Goal: Task Accomplishment & Management: Use online tool/utility

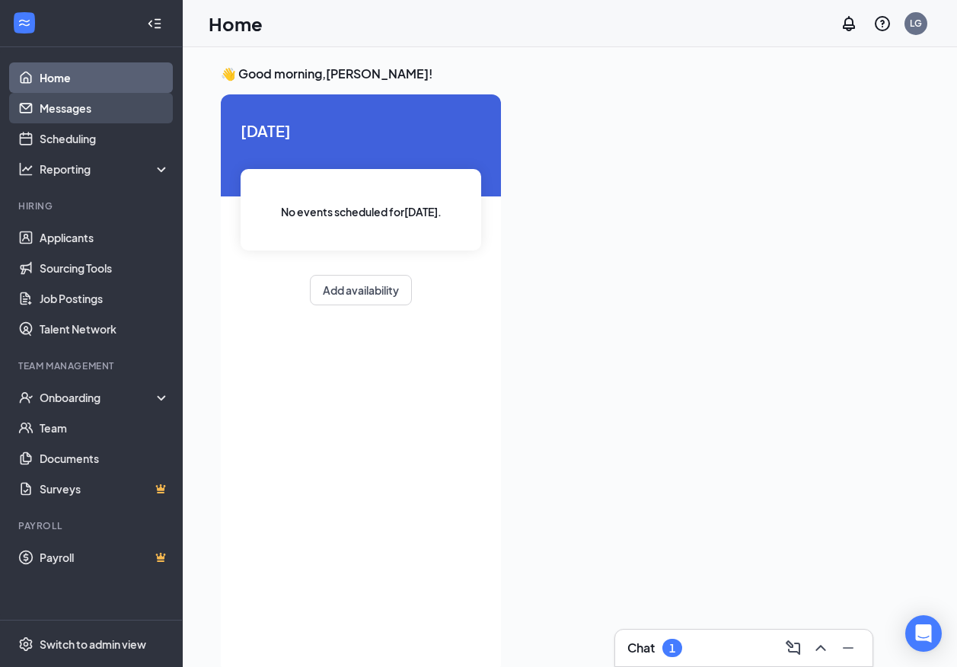
click at [108, 109] on link "Messages" at bounding box center [105, 108] width 130 height 30
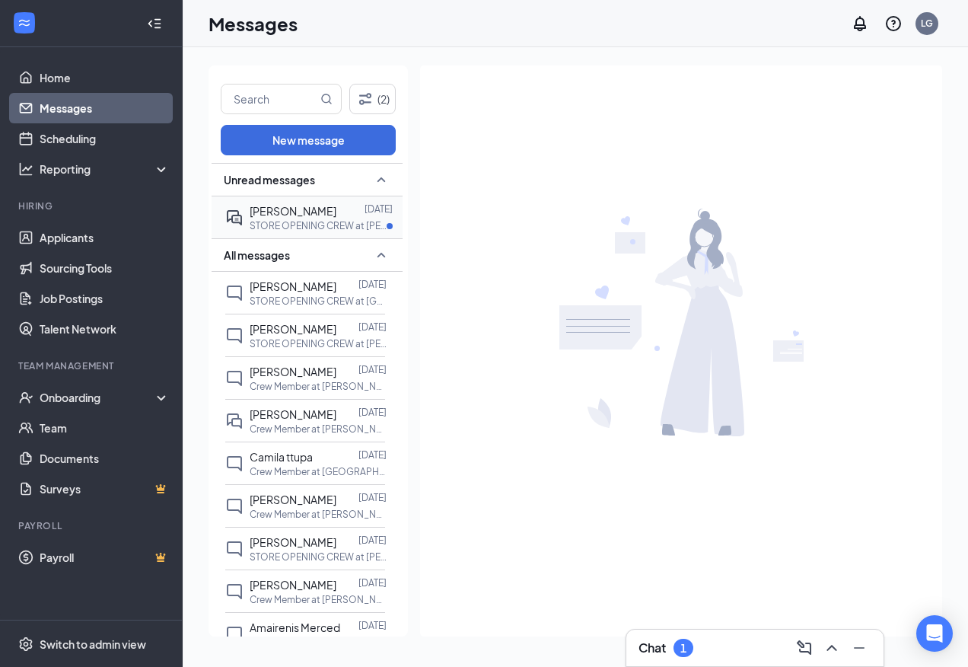
click at [340, 222] on p "STORE OPENING CREW at [PERSON_NAME][GEOGRAPHIC_DATA]" at bounding box center [318, 225] width 137 height 13
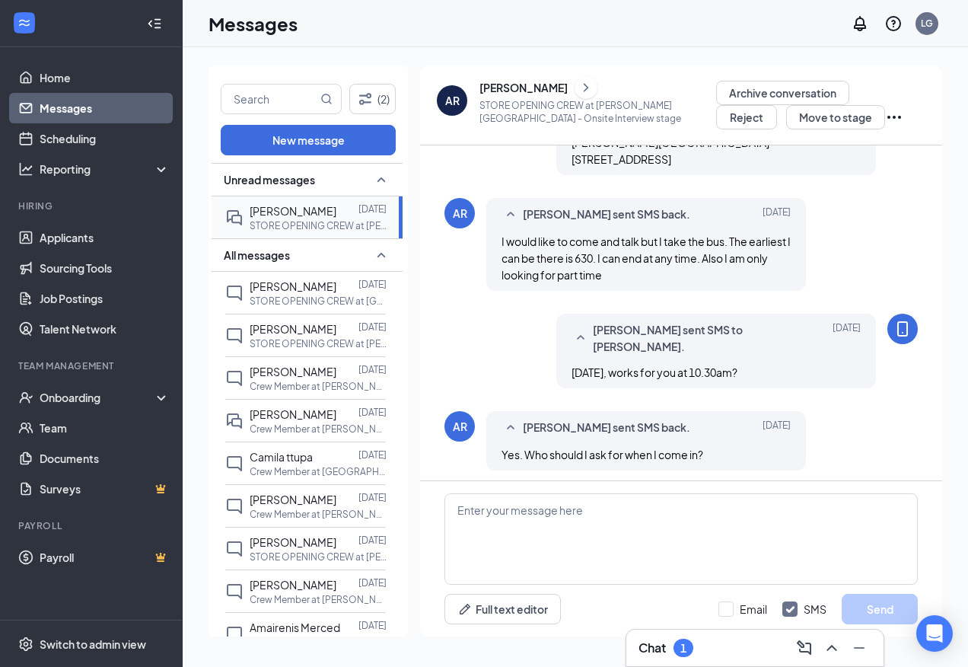
scroll to position [594, 0]
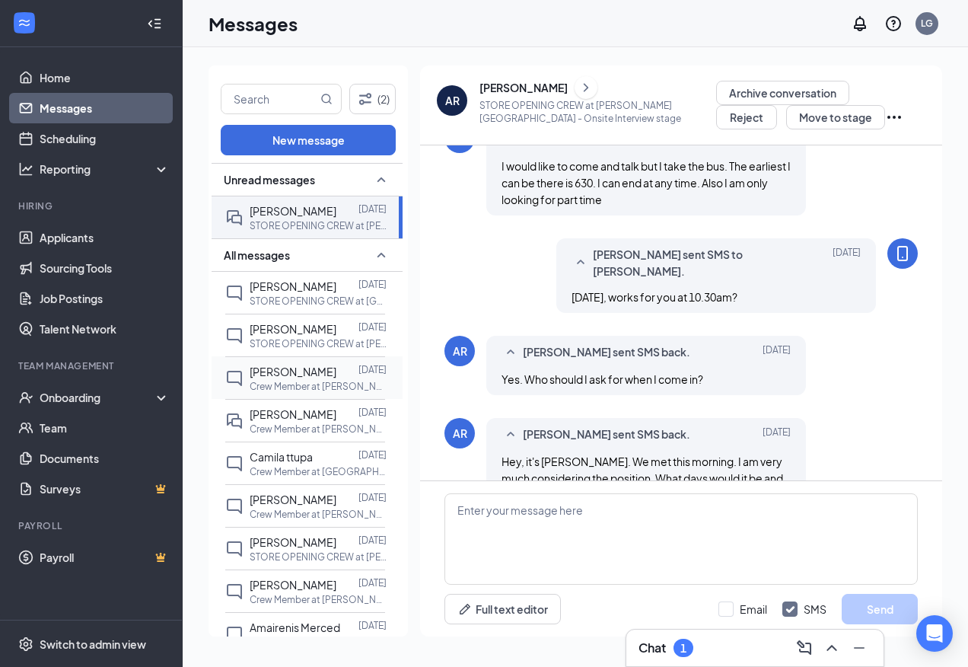
click at [315, 381] on p "Crew Member at [PERSON_NAME][GEOGRAPHIC_DATA]" at bounding box center [318, 386] width 137 height 13
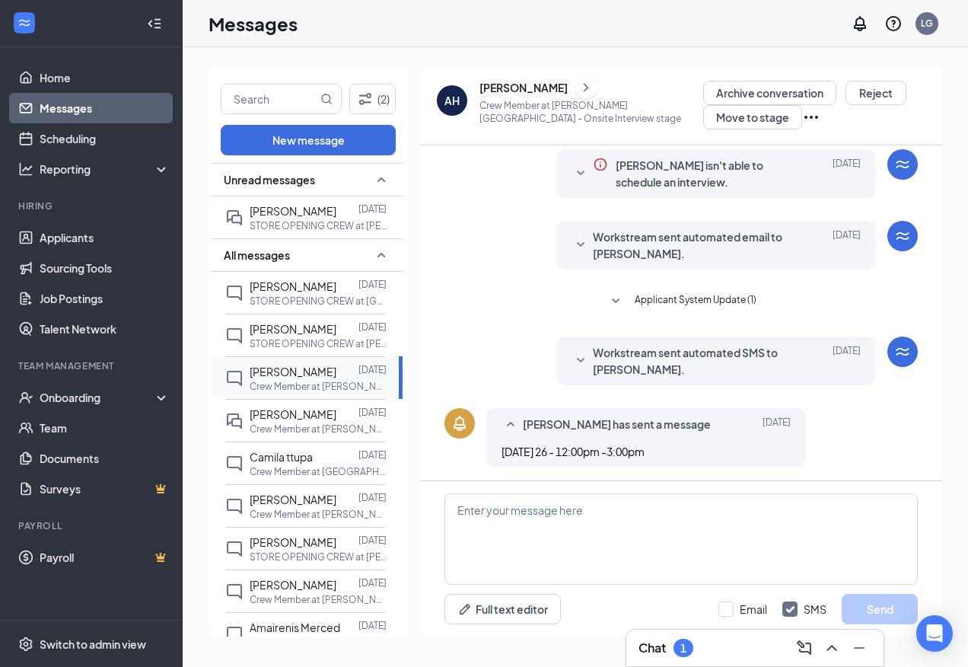
scroll to position [50, 0]
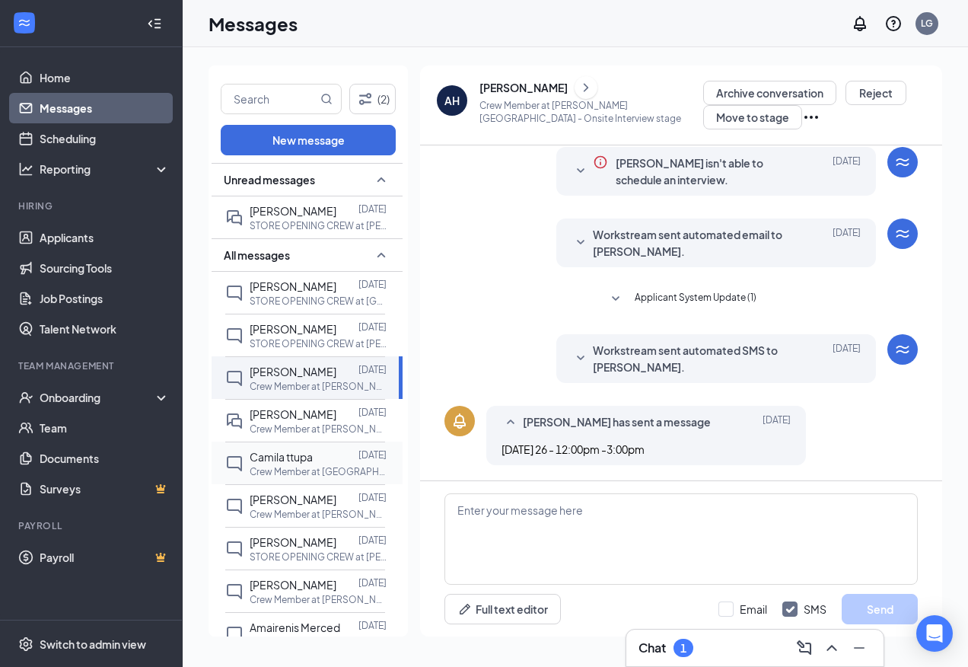
click at [274, 464] on span "Camila ttupa" at bounding box center [281, 457] width 63 height 14
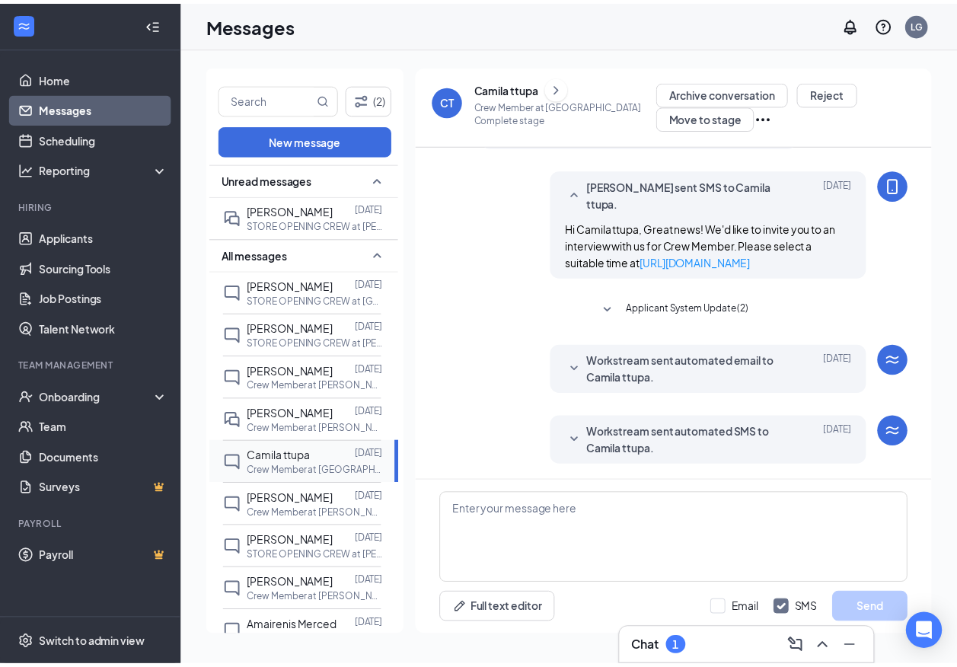
scroll to position [407, 0]
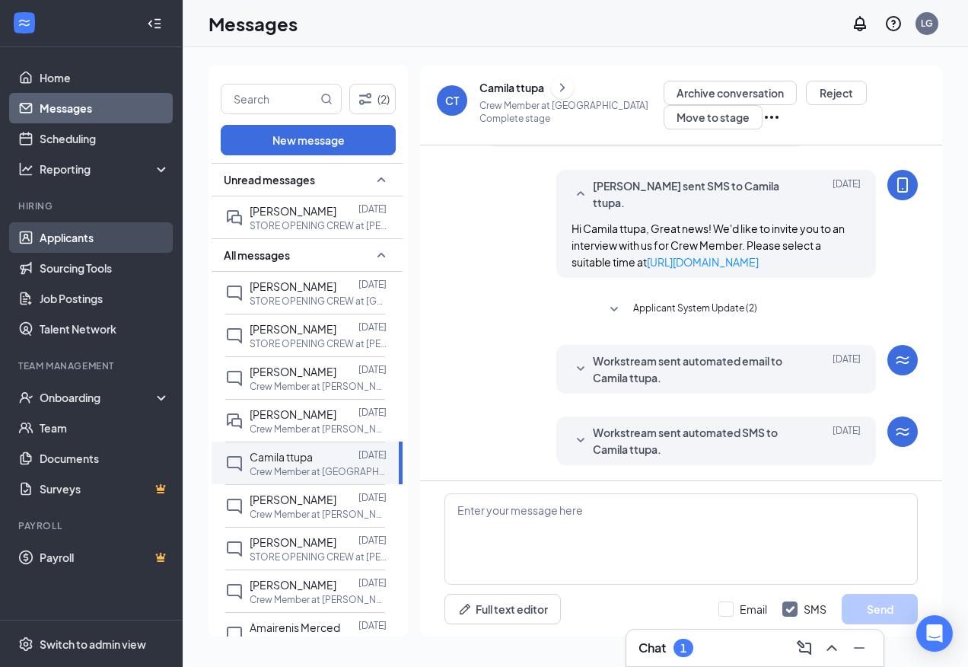
click at [64, 229] on link "Applicants" at bounding box center [105, 237] width 130 height 30
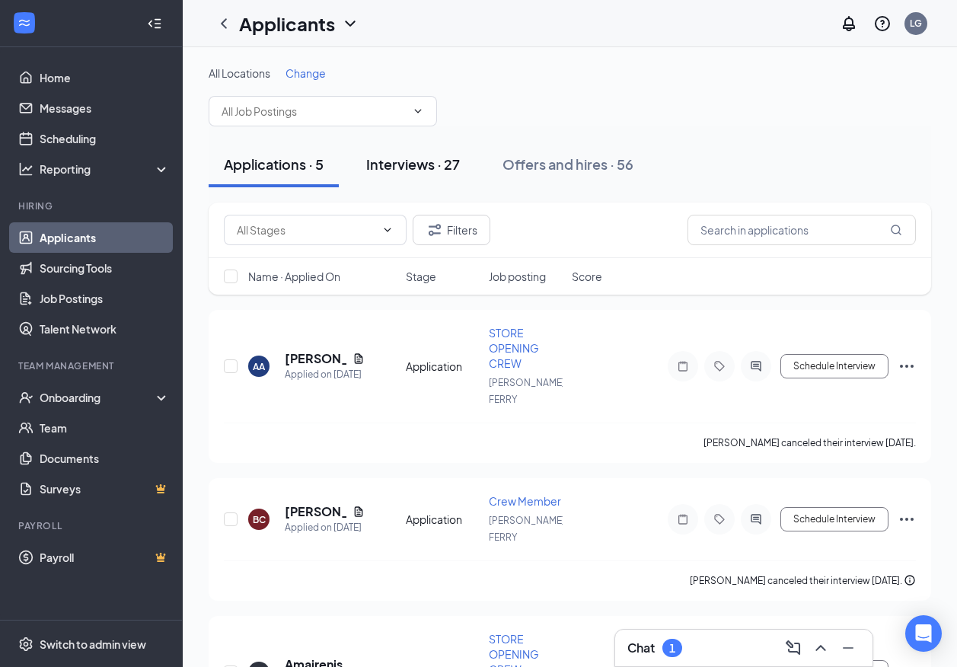
click at [432, 166] on div "Interviews · 27" at bounding box center [413, 164] width 94 height 19
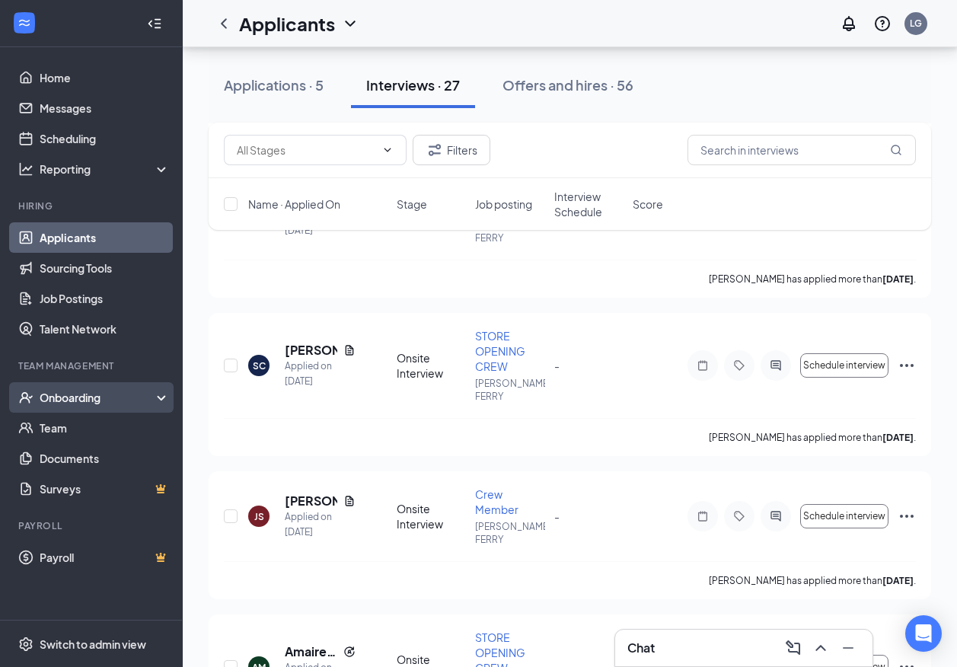
scroll to position [533, 0]
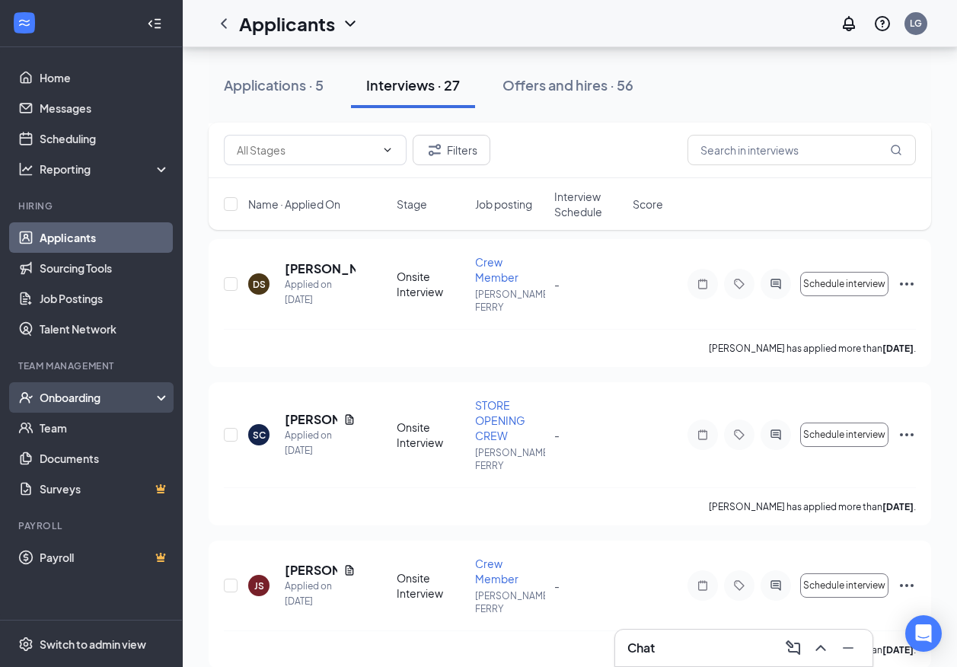
click at [127, 399] on div "Onboarding" at bounding box center [98, 397] width 117 height 15
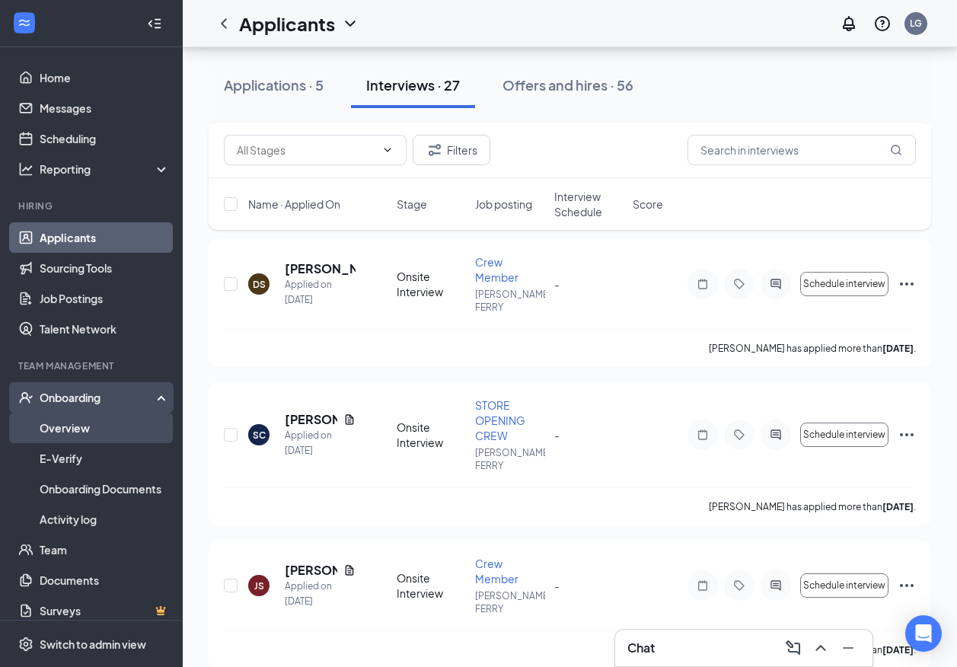
click at [127, 426] on link "Overview" at bounding box center [105, 428] width 130 height 30
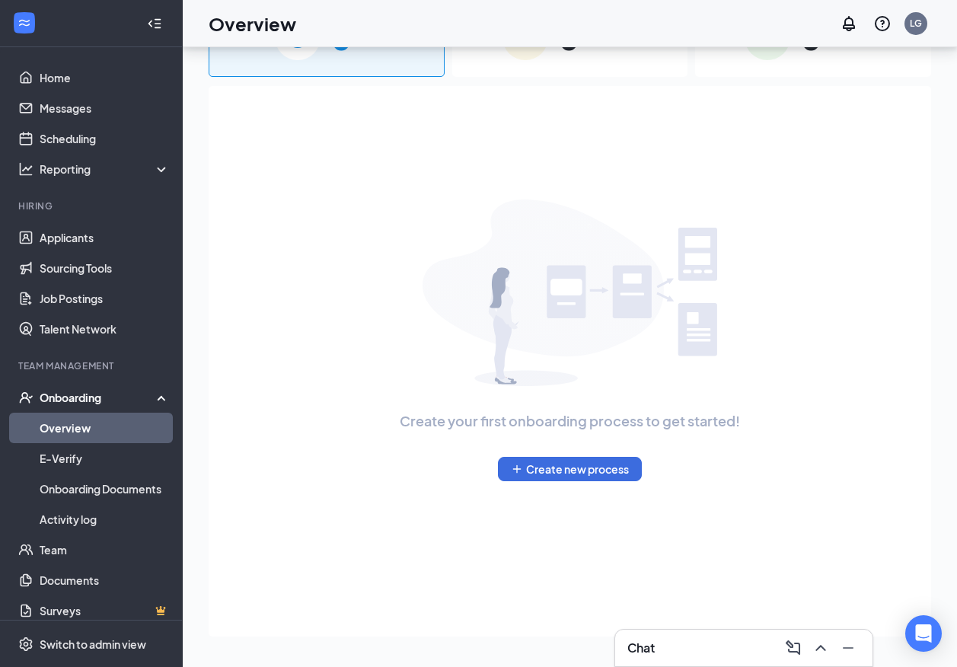
scroll to position [69, 0]
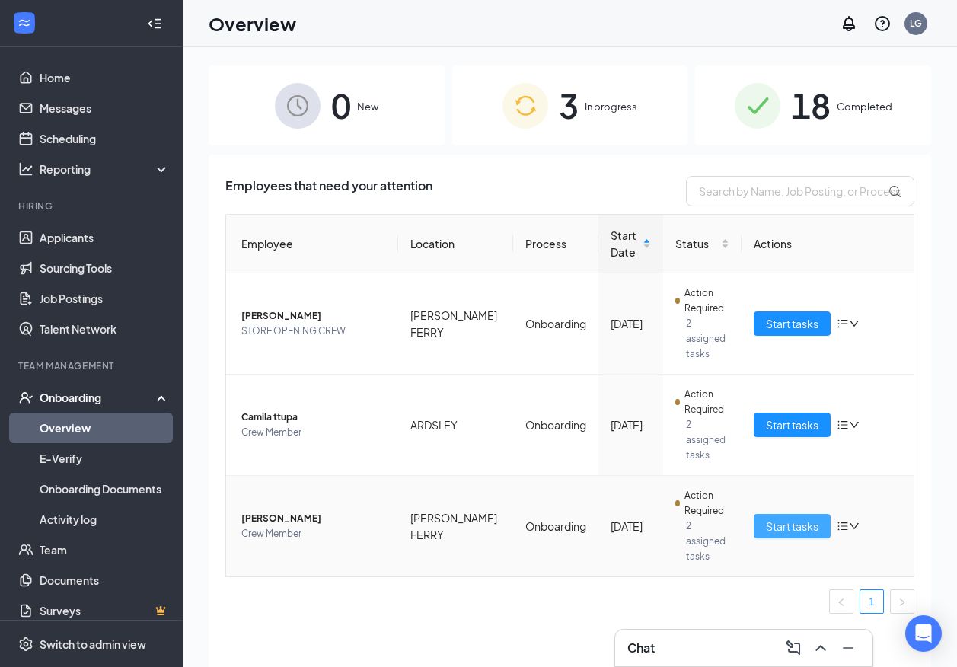
click at [777, 518] on span "Start tasks" at bounding box center [792, 526] width 53 height 17
